Goal: Transaction & Acquisition: Purchase product/service

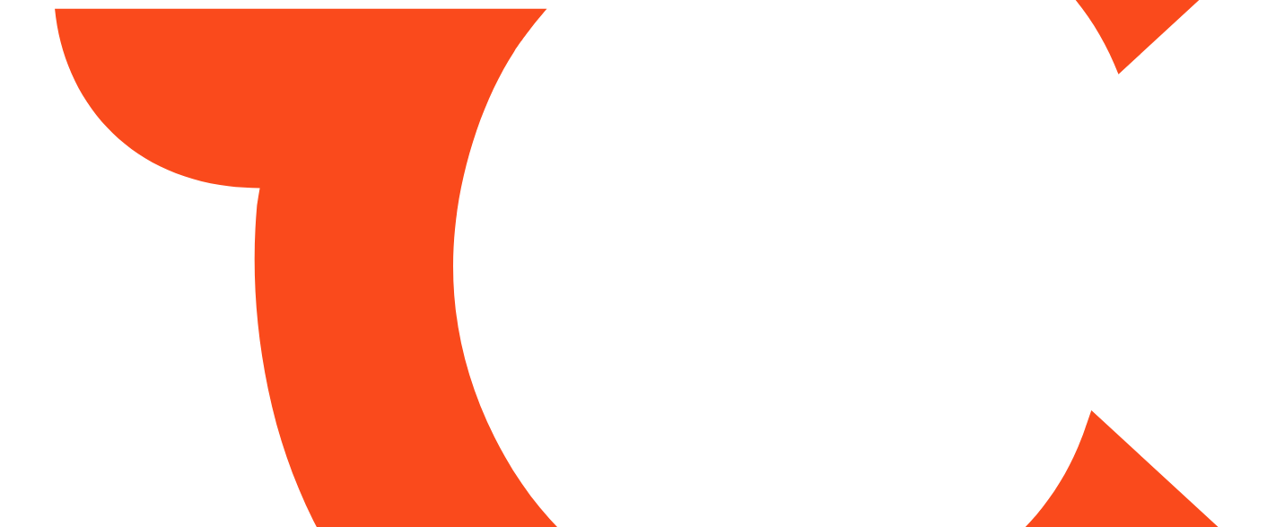
drag, startPoint x: 578, startPoint y: 249, endPoint x: 253, endPoint y: 245, distance: 324.9
click at [253, 245] on html "Always better than retail price. Search for a service Search for... All Common …" at bounding box center [633, 263] width 1267 height 527
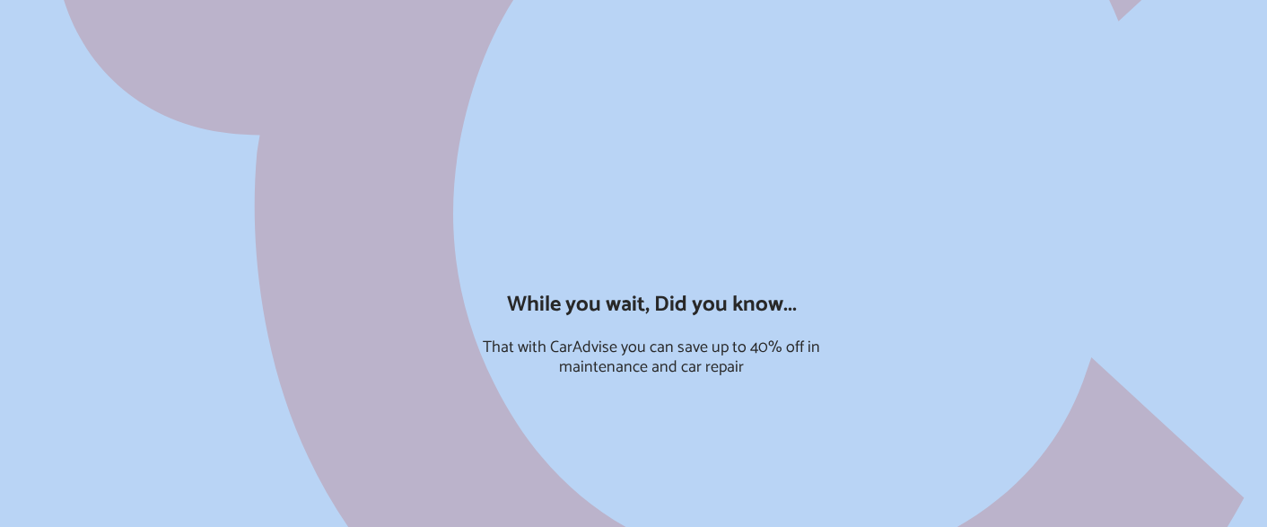
type input "*****"
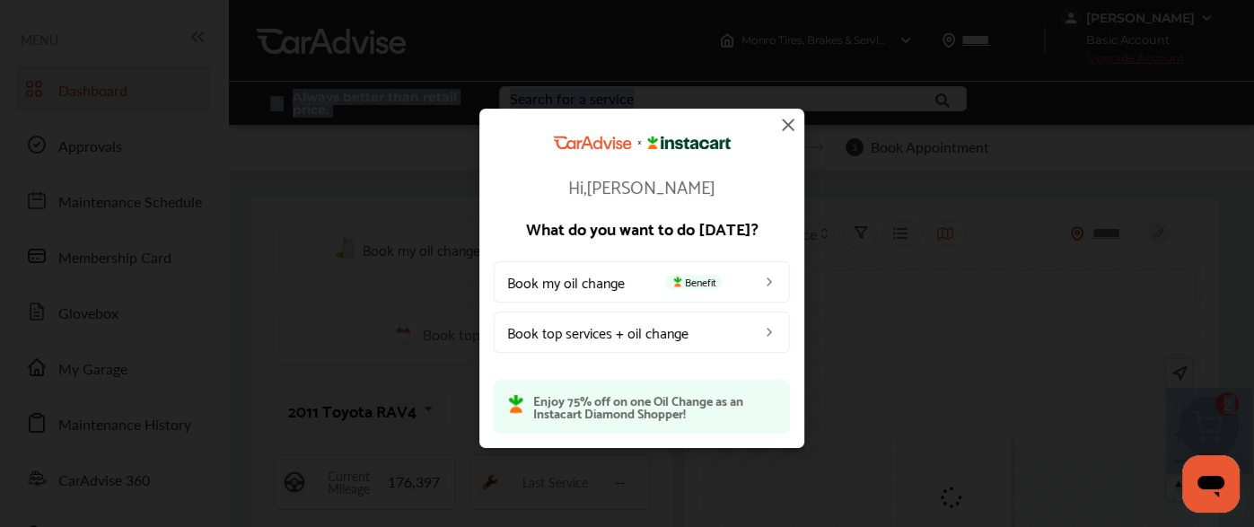
click at [787, 121] on img at bounding box center [788, 125] width 22 height 22
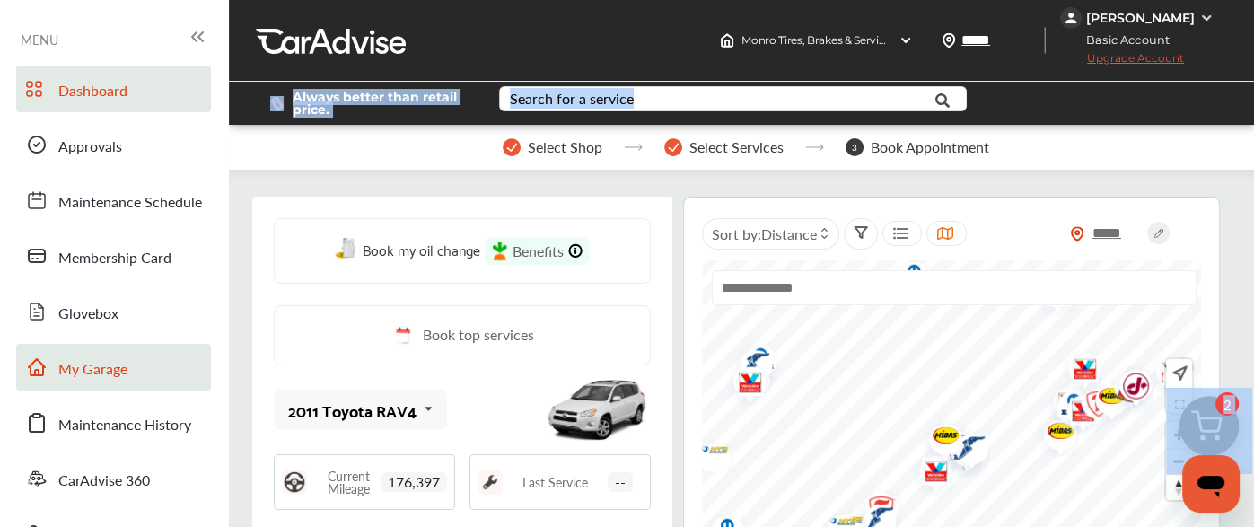
click at [126, 356] on link "My Garage" at bounding box center [113, 367] width 195 height 47
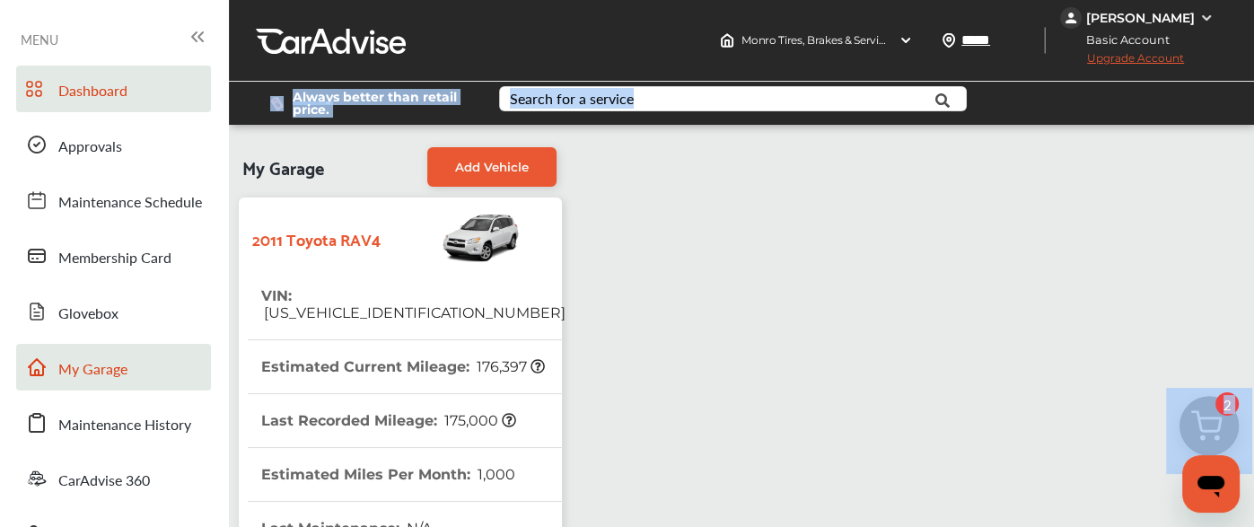
click at [111, 95] on span "Dashboard" at bounding box center [92, 91] width 69 height 23
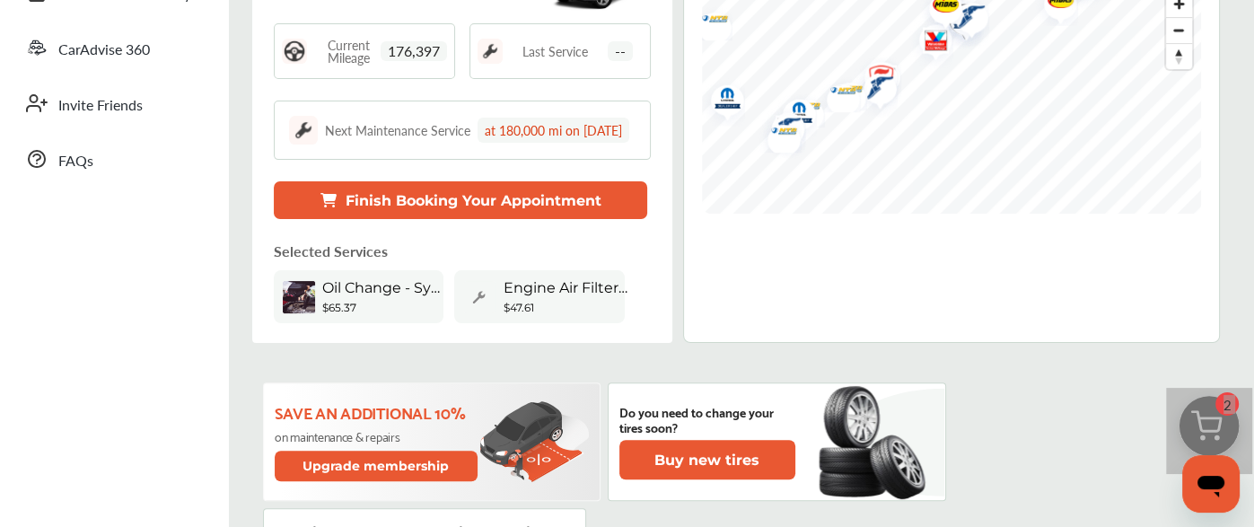
scroll to position [480, 0]
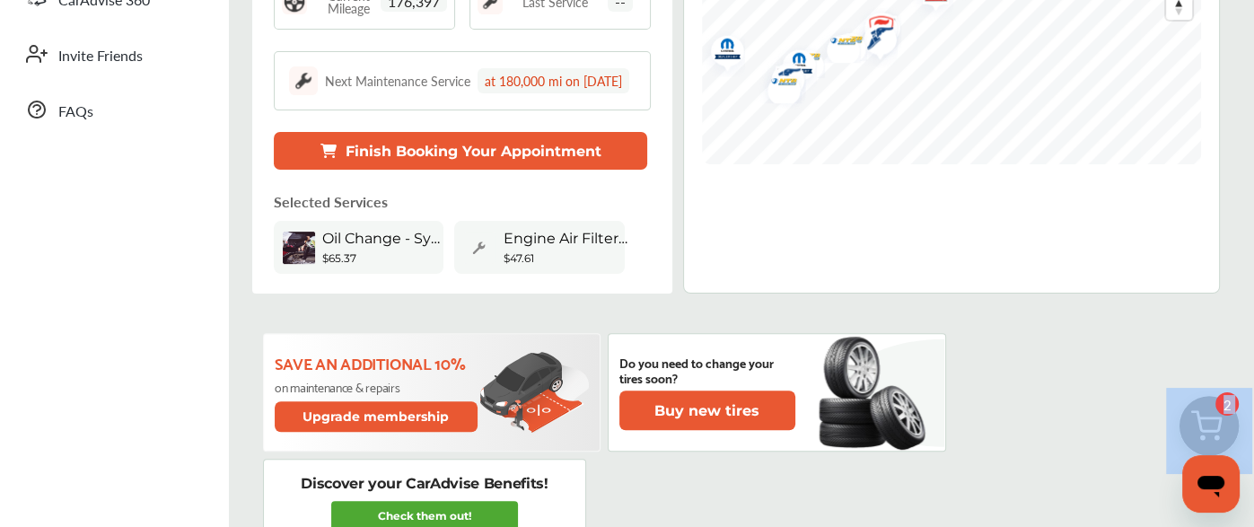
click at [1199, 415] on img at bounding box center [1209, 431] width 86 height 86
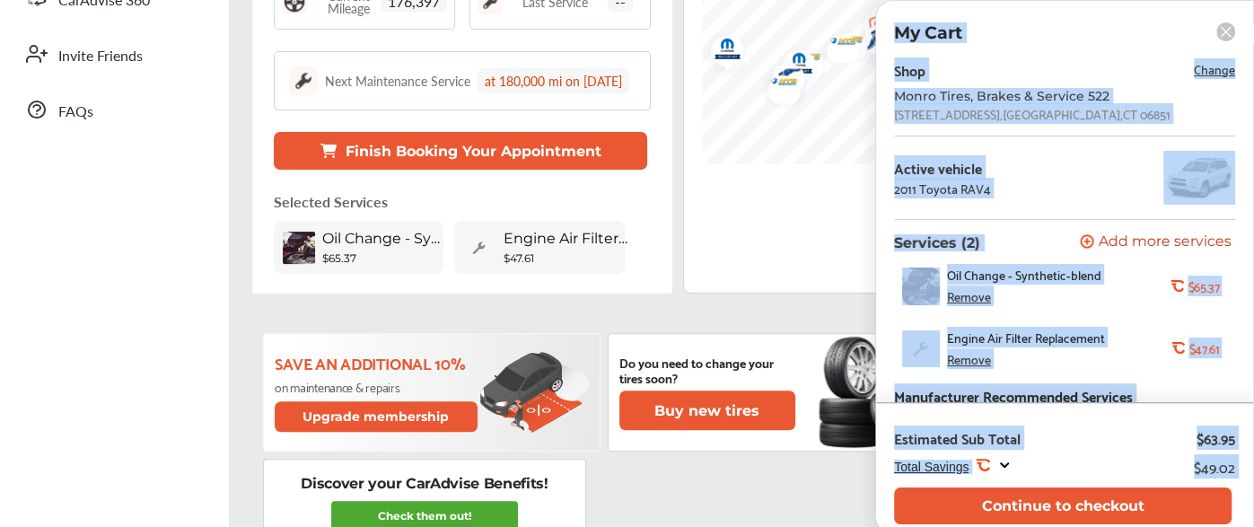
click at [1020, 48] on div "My Cart Shop Change Monro Tires, Brakes & Service [STREET_ADDRESS] Active vehic…" at bounding box center [1064, 267] width 379 height 534
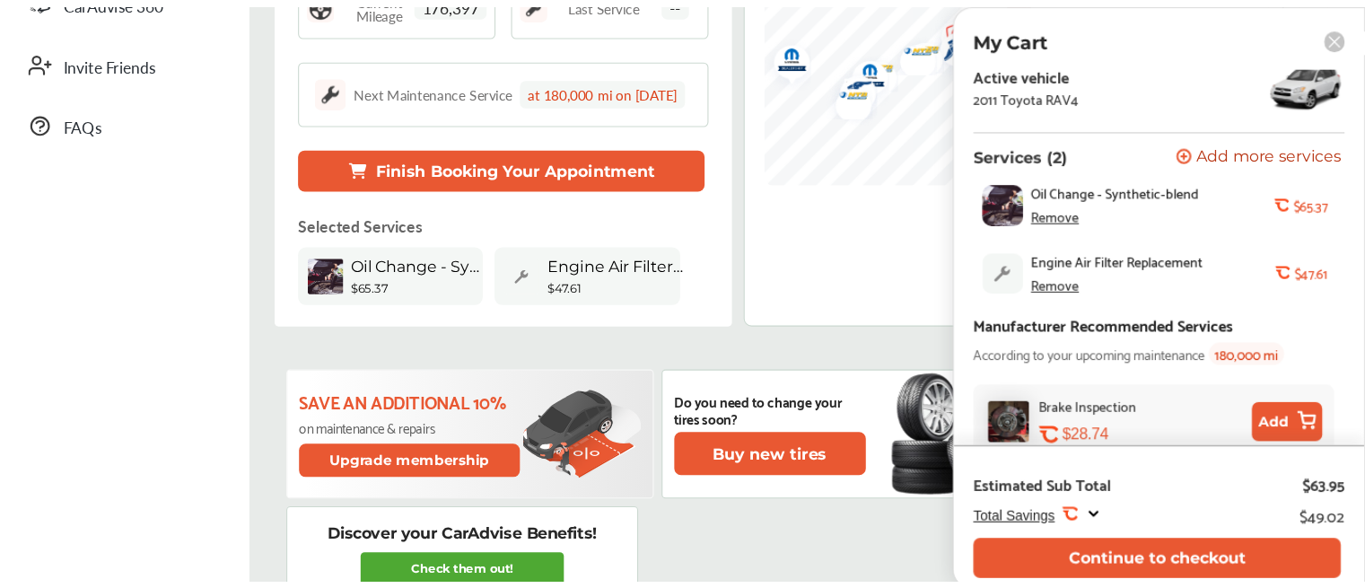
scroll to position [217, 0]
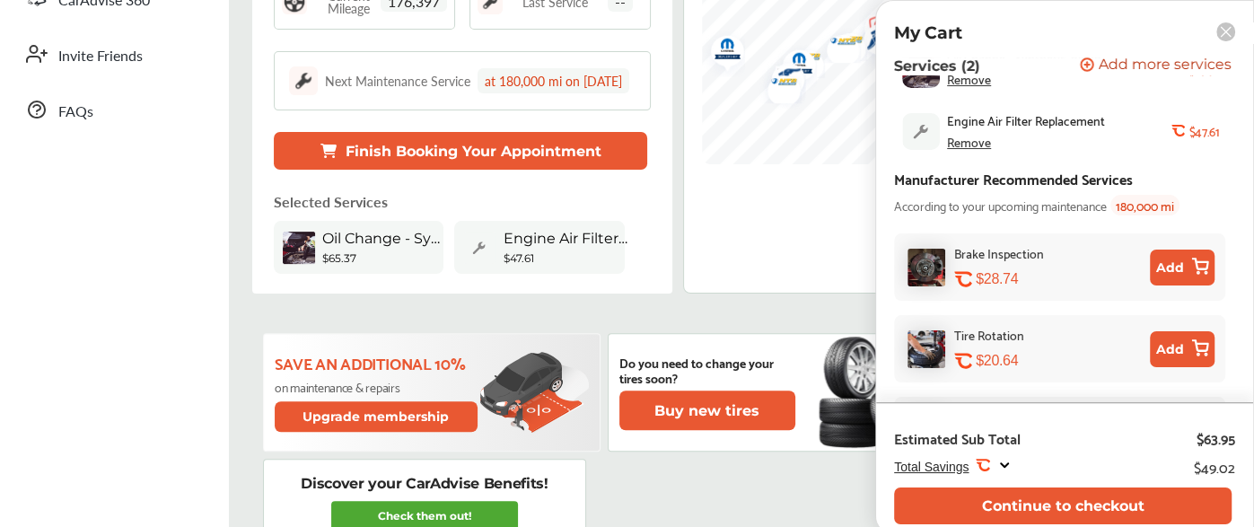
click at [1009, 75] on div "Oil Change - Synthetic-blend Remove" at bounding box center [1058, 69] width 223 height 38
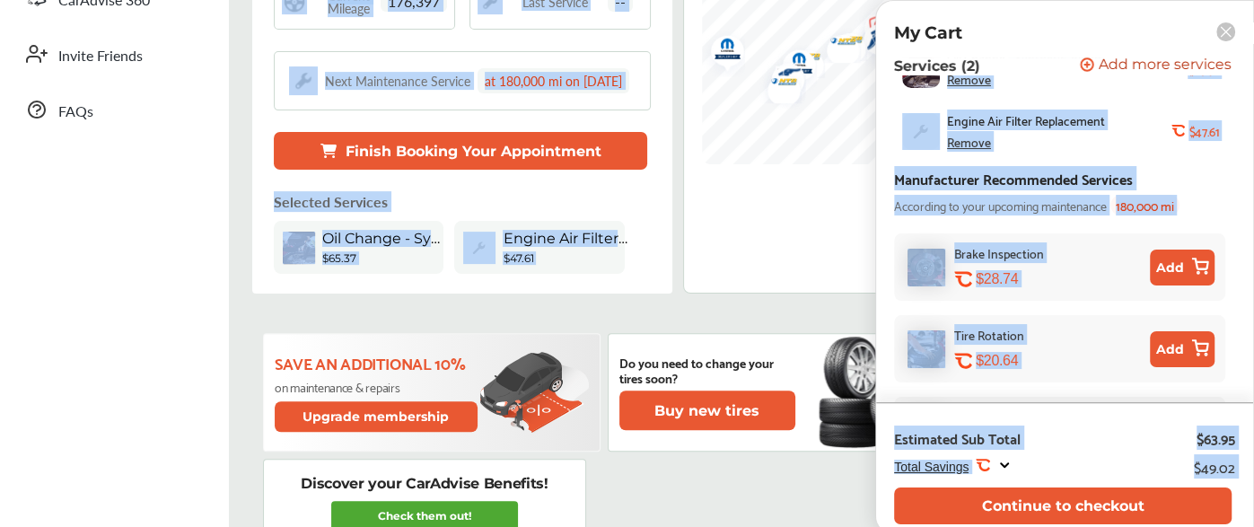
drag, startPoint x: 1009, startPoint y: 75, endPoint x: 1177, endPoint y: -105, distance: 247.0
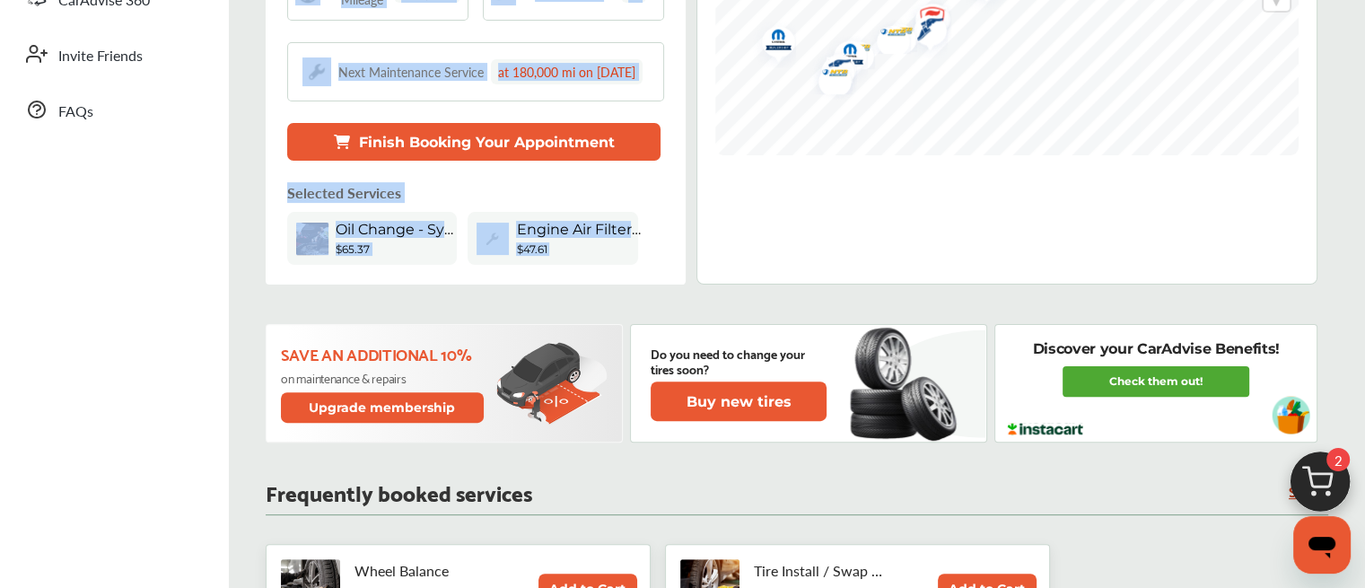
click at [1266, 476] on img at bounding box center [1320, 486] width 86 height 86
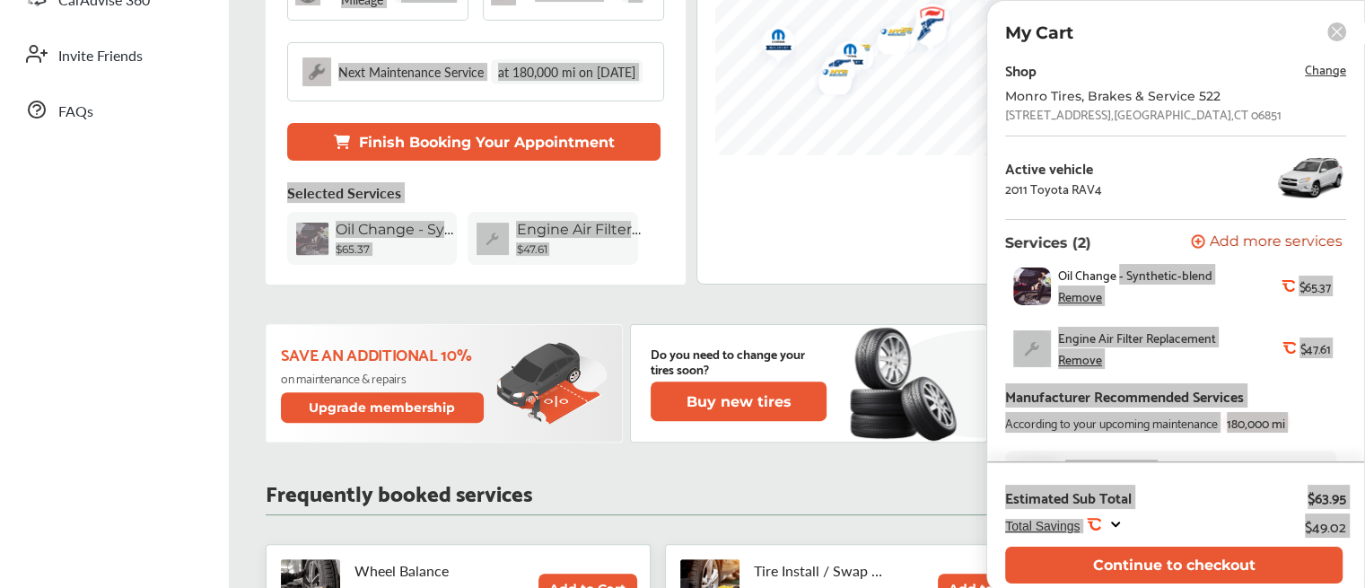
scroll to position [25, 0]
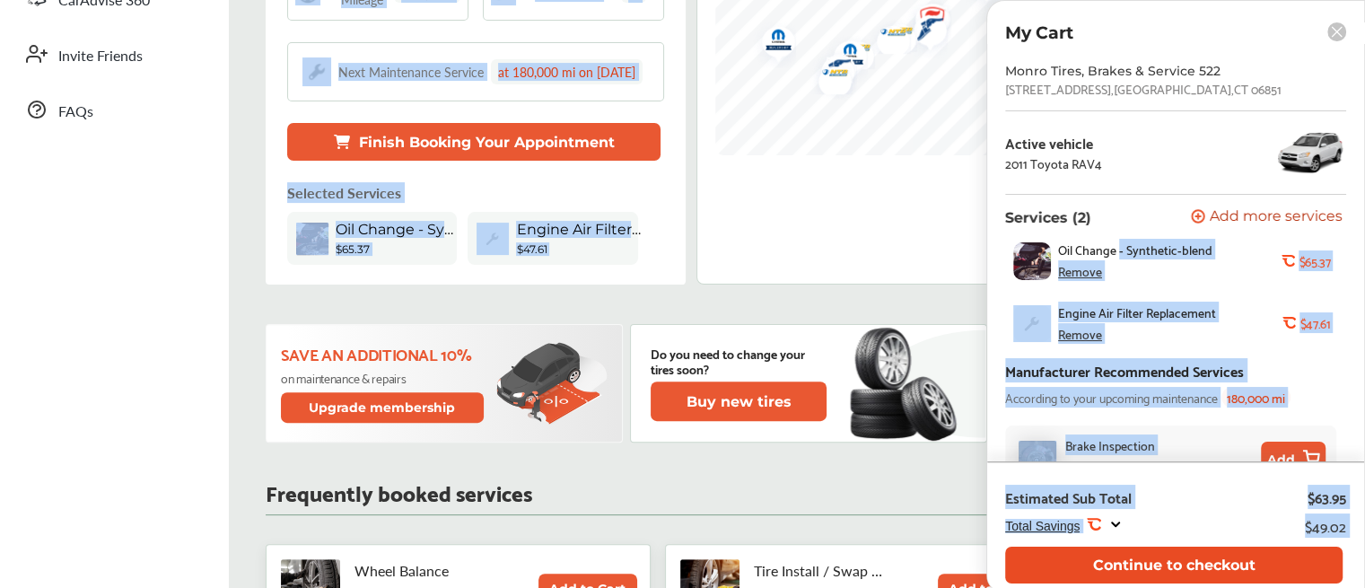
click at [1196, 526] on button "Continue to checkout" at bounding box center [1173, 565] width 337 height 37
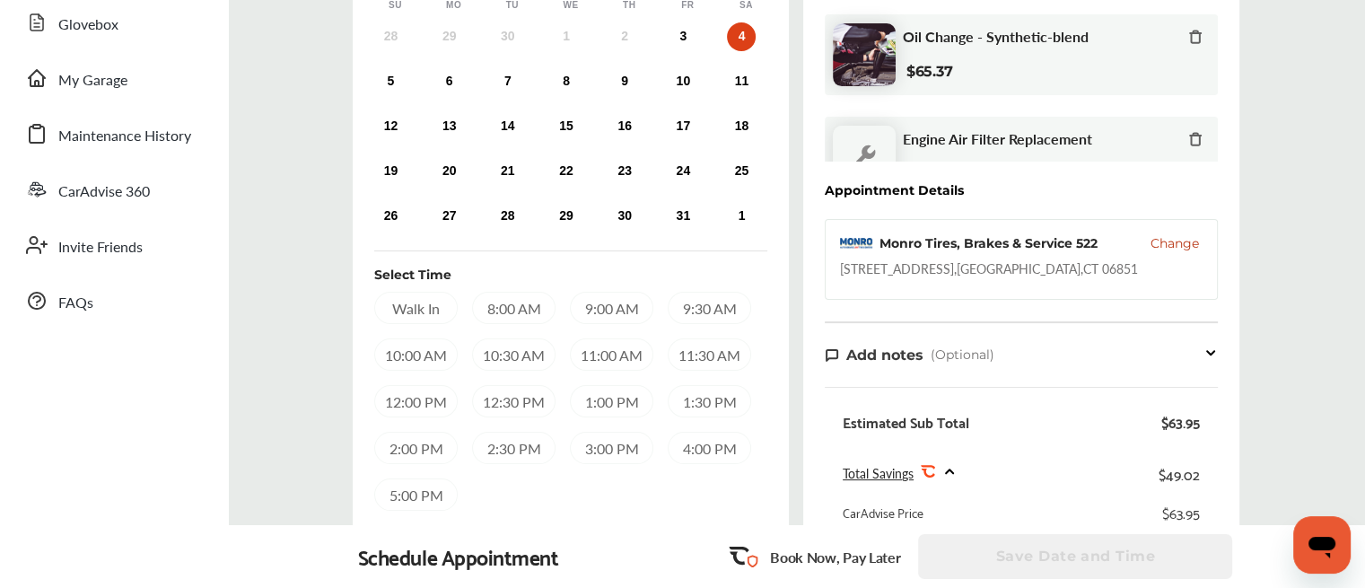
scroll to position [325, 0]
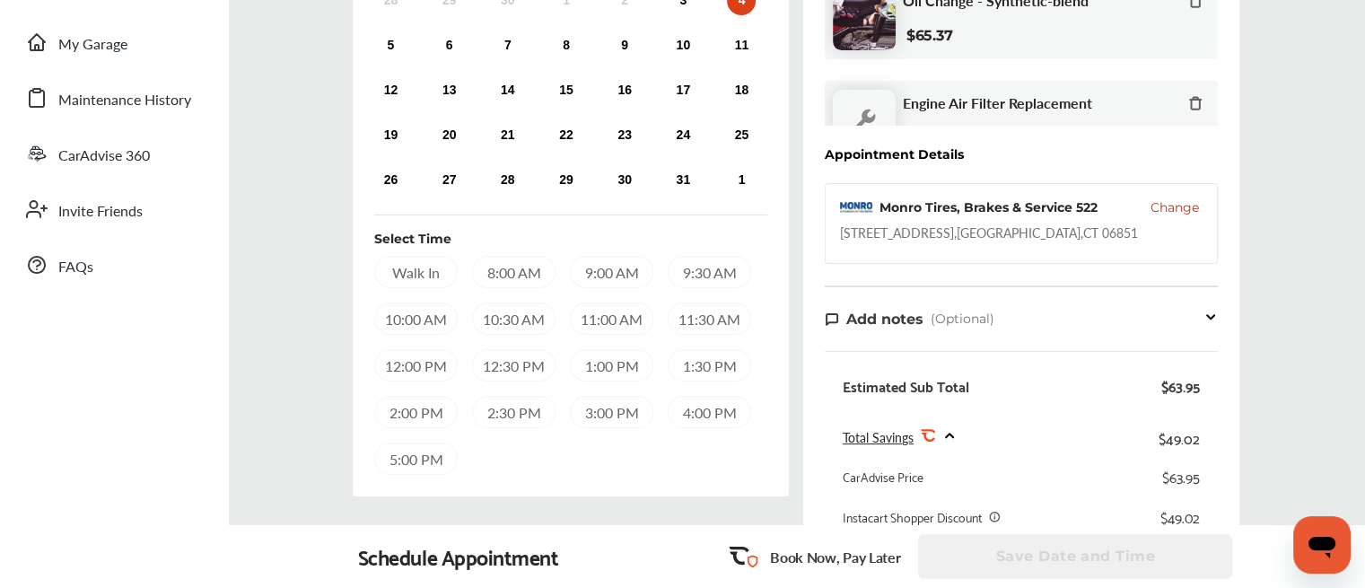
click at [1173, 209] on span "Change" at bounding box center [1175, 207] width 48 height 18
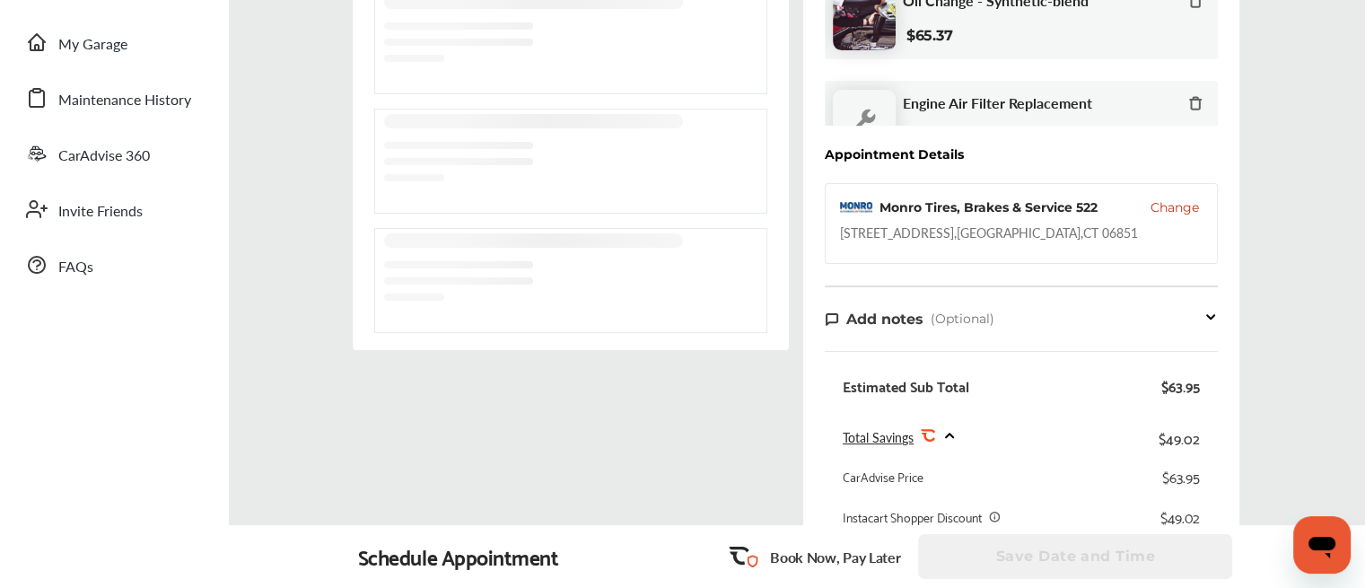
scroll to position [178, 0]
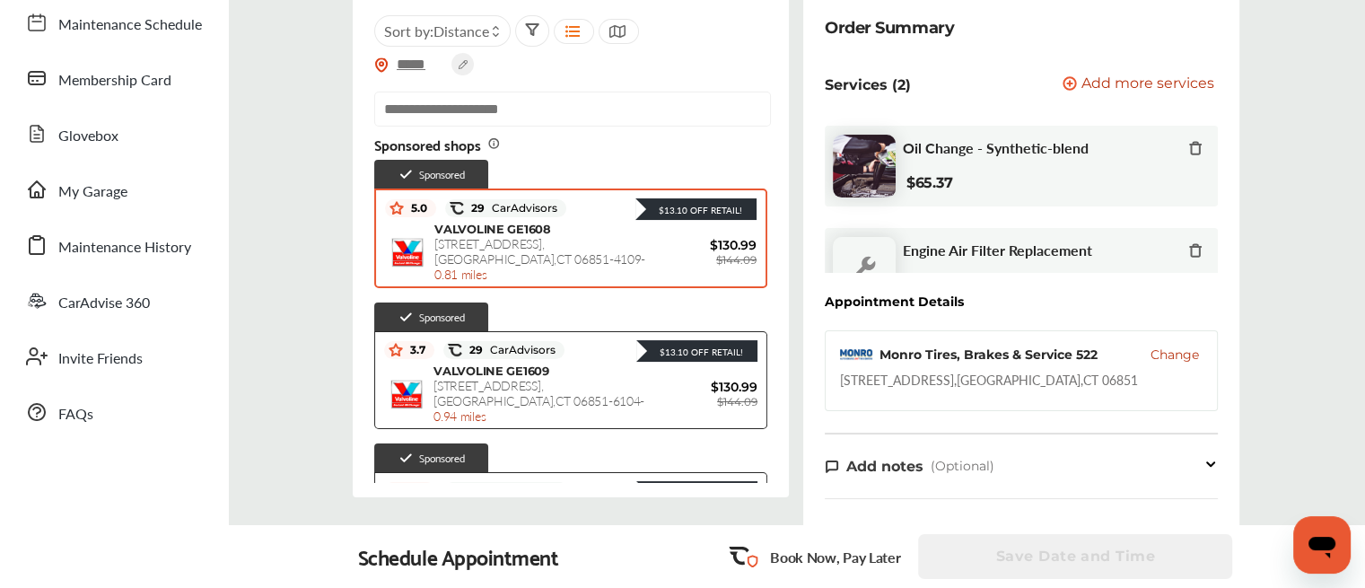
click at [533, 217] on div "5.0 29 CarAdvisors $13.10 Off Retail!" at bounding box center [571, 208] width 372 height 27
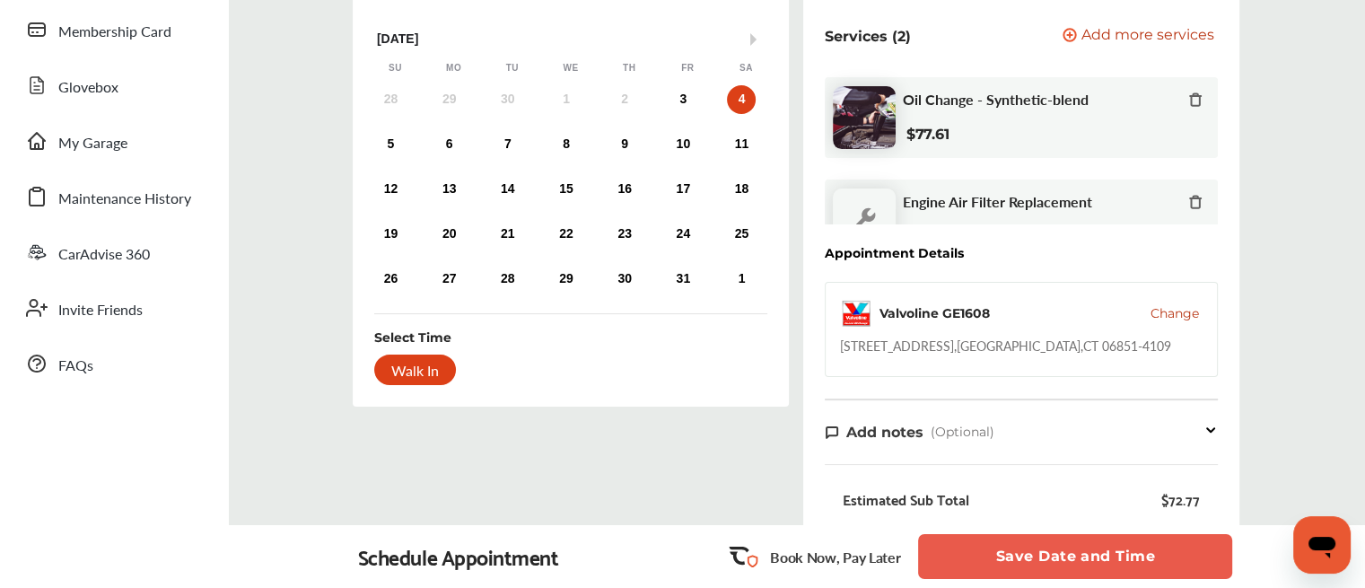
scroll to position [228, 0]
click at [691, 91] on div "3" at bounding box center [683, 97] width 29 height 29
click at [410, 365] on div "Walk In" at bounding box center [415, 368] width 82 height 31
click at [1134, 526] on button "Save Date and Time" at bounding box center [1075, 556] width 314 height 45
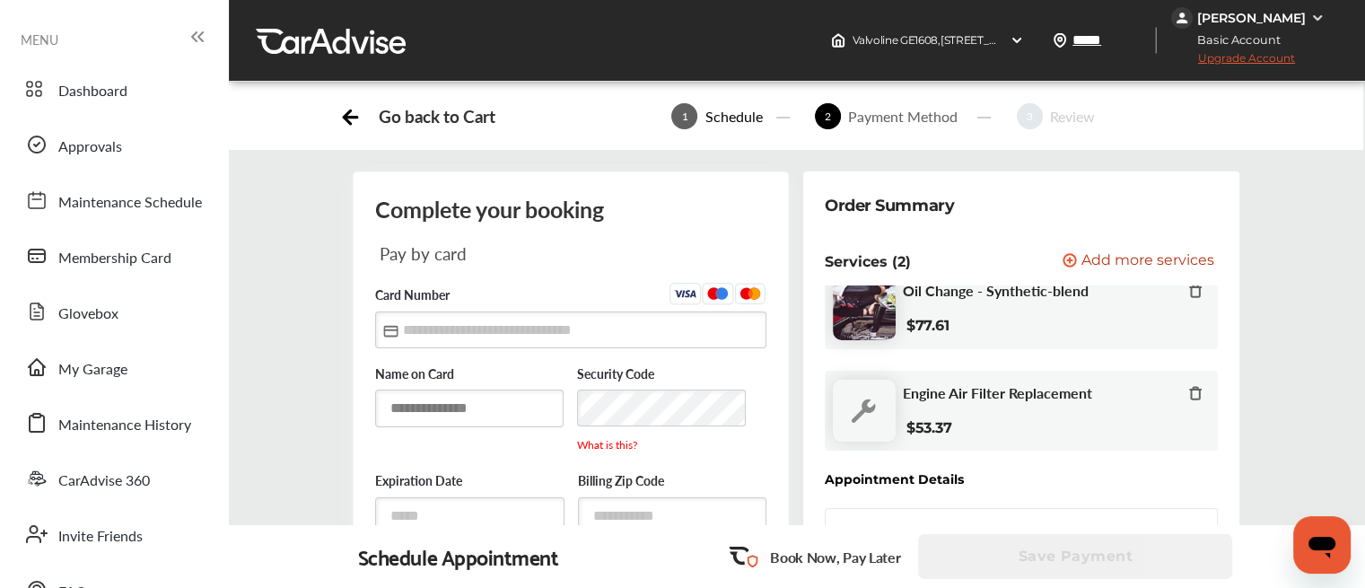
click at [413, 413] on input "text" at bounding box center [469, 408] width 188 height 37
type input "**********"
click at [407, 326] on input "text" at bounding box center [570, 329] width 391 height 37
click at [424, 331] on input "text" at bounding box center [570, 329] width 391 height 37
type input "**********"
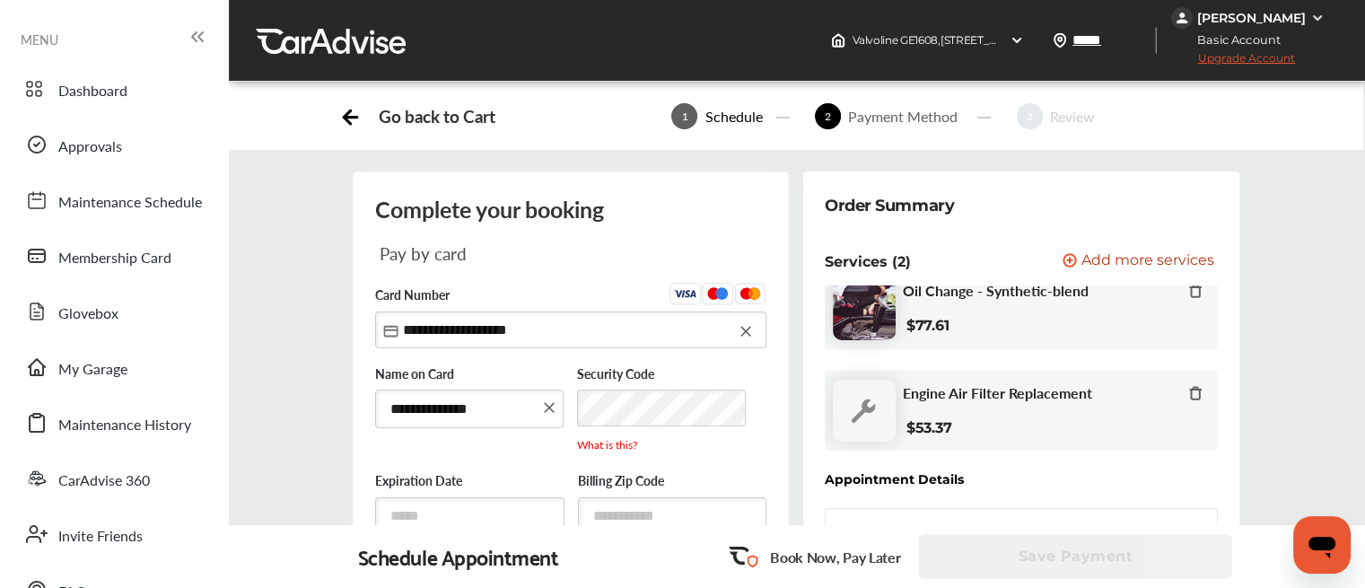
click at [431, 444] on div "**********" at bounding box center [469, 405] width 188 height 115
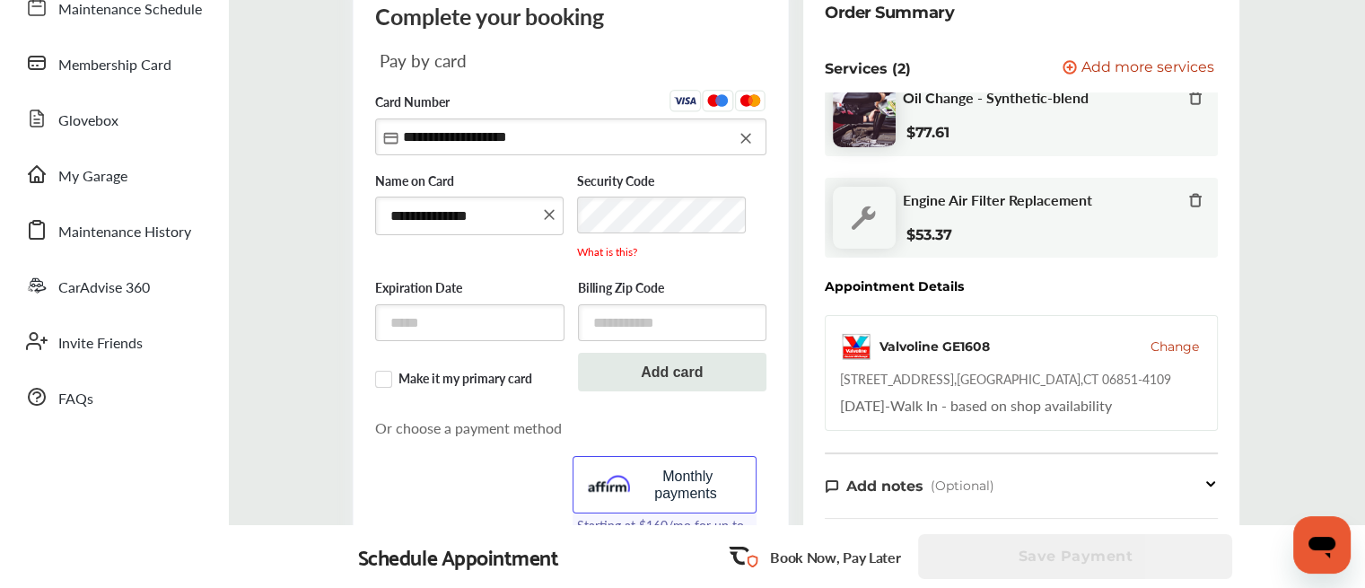
scroll to position [199, 0]
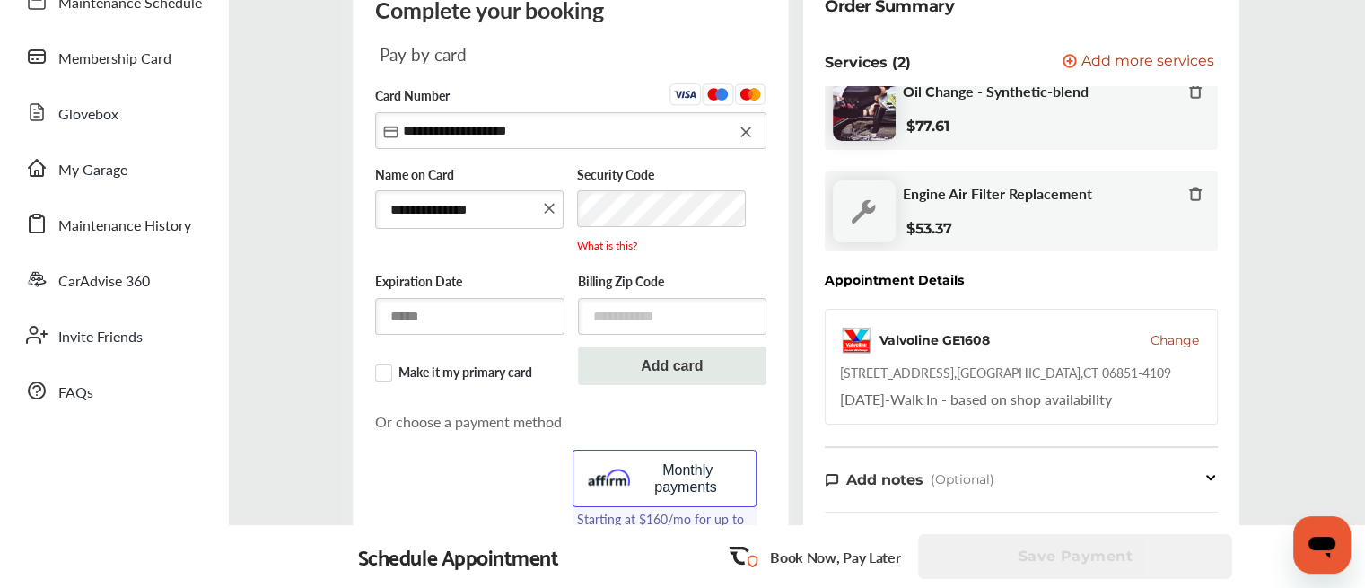
click at [447, 325] on input "text" at bounding box center [469, 316] width 189 height 37
type input "*****"
click at [652, 308] on input "text" at bounding box center [672, 318] width 189 height 37
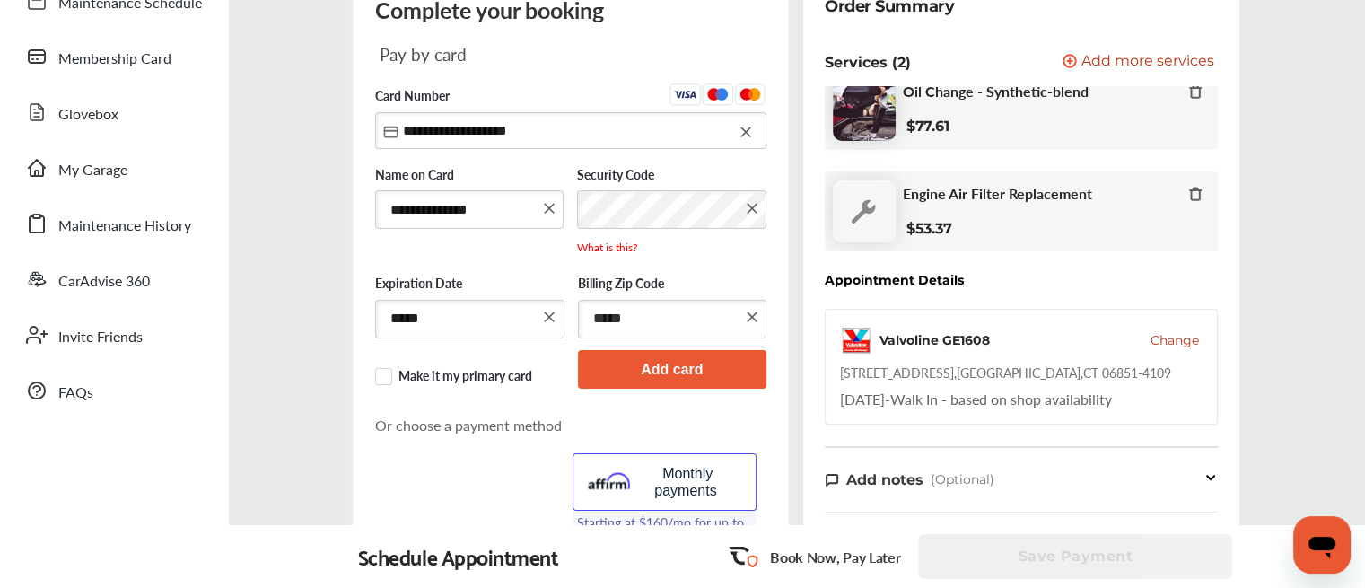
type input "*****"
click at [643, 367] on button "Add card" at bounding box center [672, 369] width 189 height 39
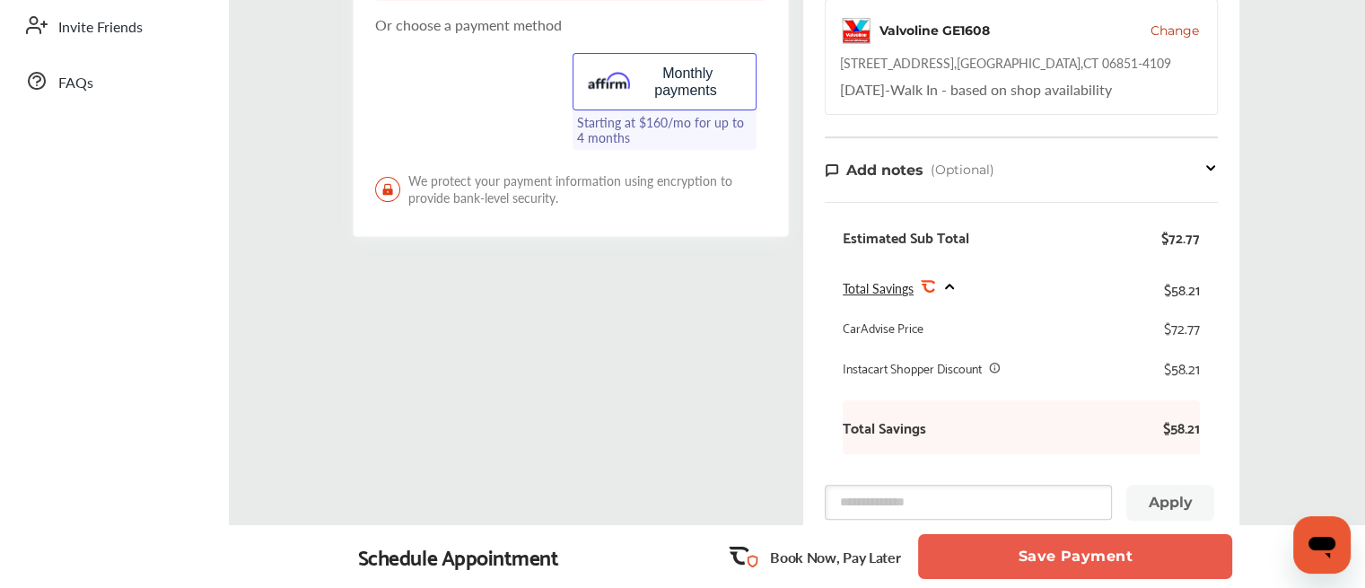
scroll to position [510, 0]
drag, startPoint x: 643, startPoint y: 367, endPoint x: 497, endPoint y: 430, distance: 159.2
click at [497, 430] on div "Select payment method We won't charge you now ! Payment will be charged upon wo…" at bounding box center [571, 201] width 451 height 1078
click at [1095, 526] on button "Save Payment" at bounding box center [1075, 556] width 314 height 45
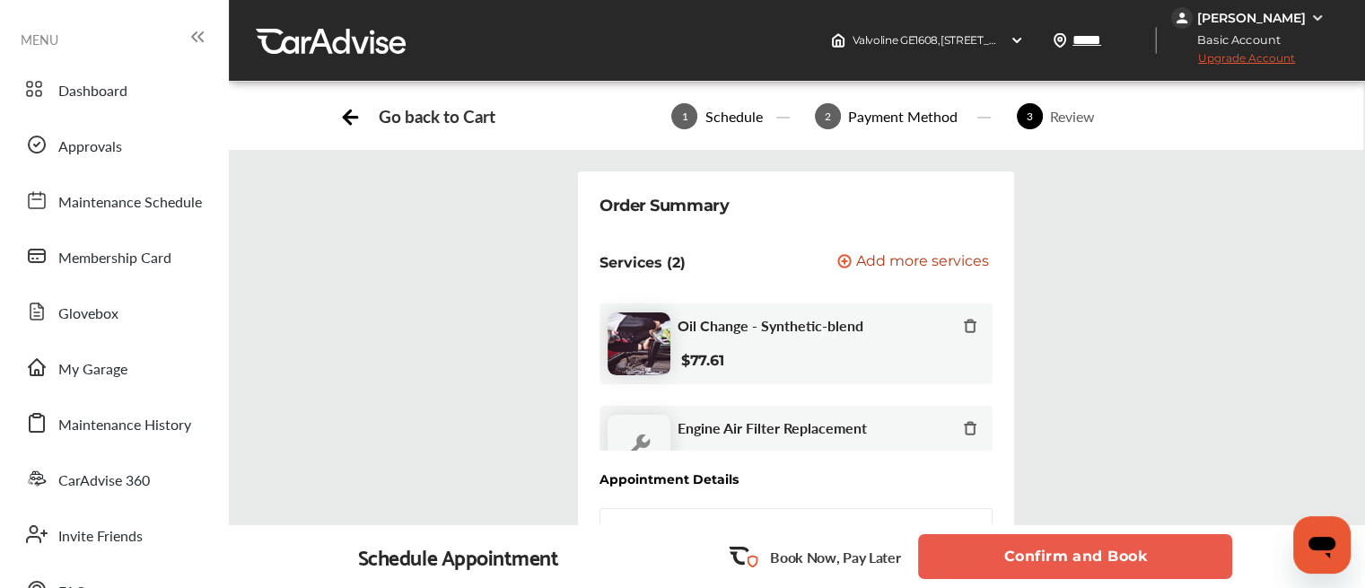
click at [1092, 526] on button "Confirm and Book" at bounding box center [1075, 556] width 314 height 45
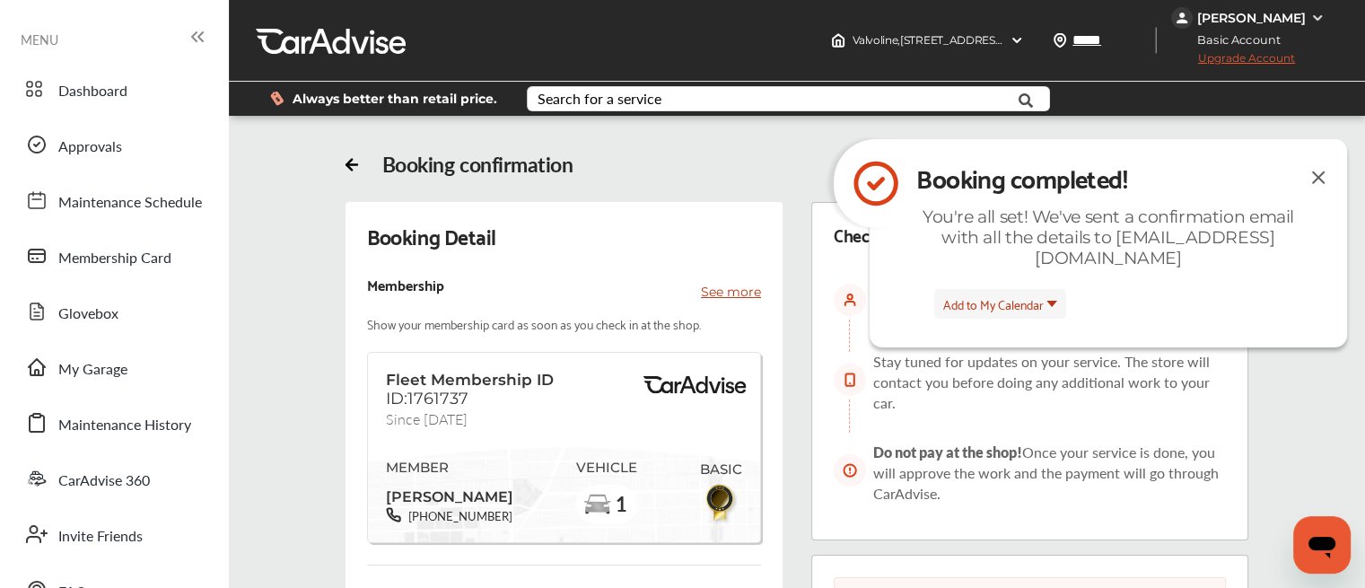
click at [1266, 178] on img at bounding box center [1319, 177] width 22 height 22
